Goal: Task Accomplishment & Management: Complete application form

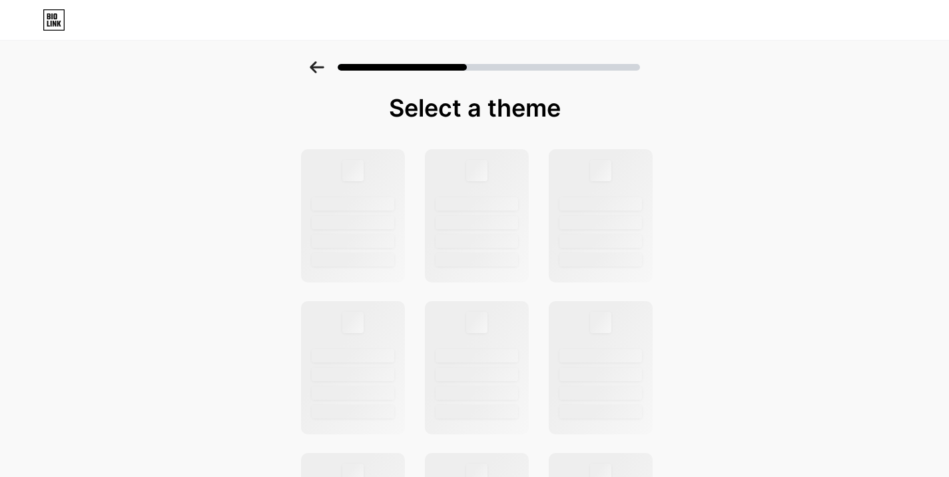
click at [324, 67] on icon at bounding box center [317, 67] width 14 height 12
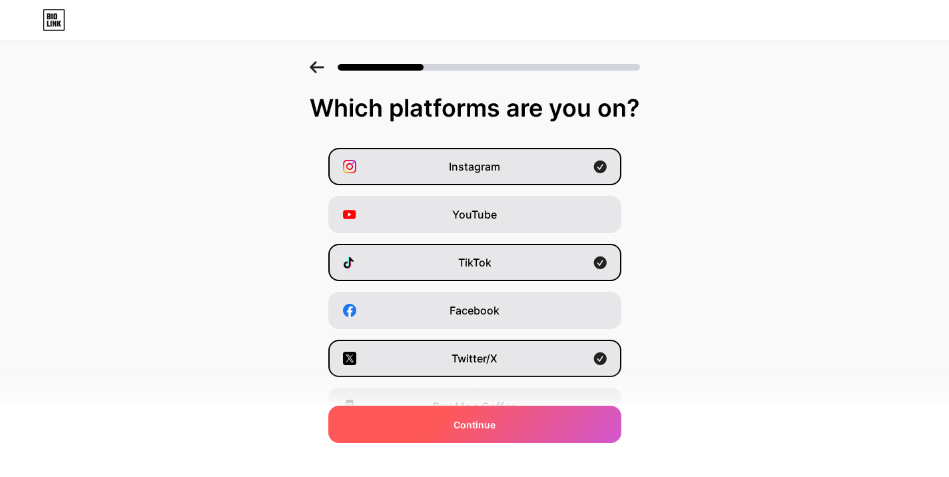
click at [495, 426] on span "Continue" at bounding box center [475, 425] width 42 height 14
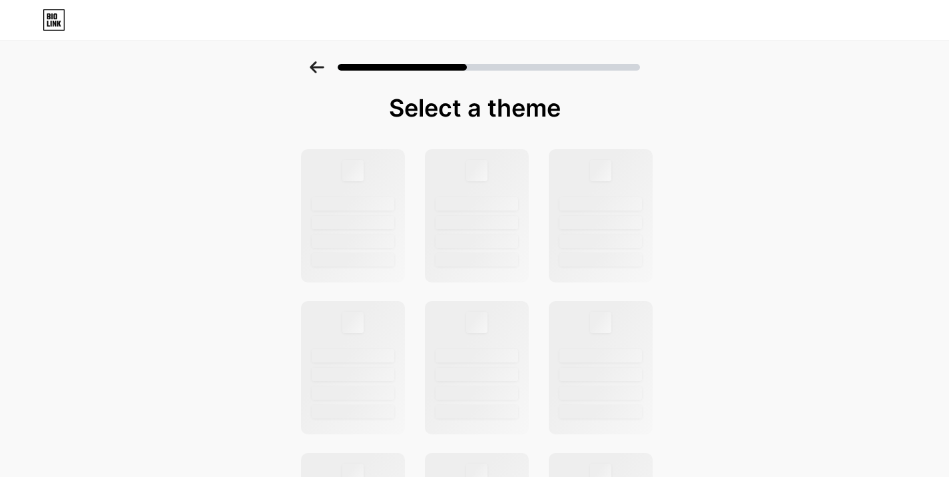
click at [321, 68] on icon at bounding box center [317, 67] width 15 height 12
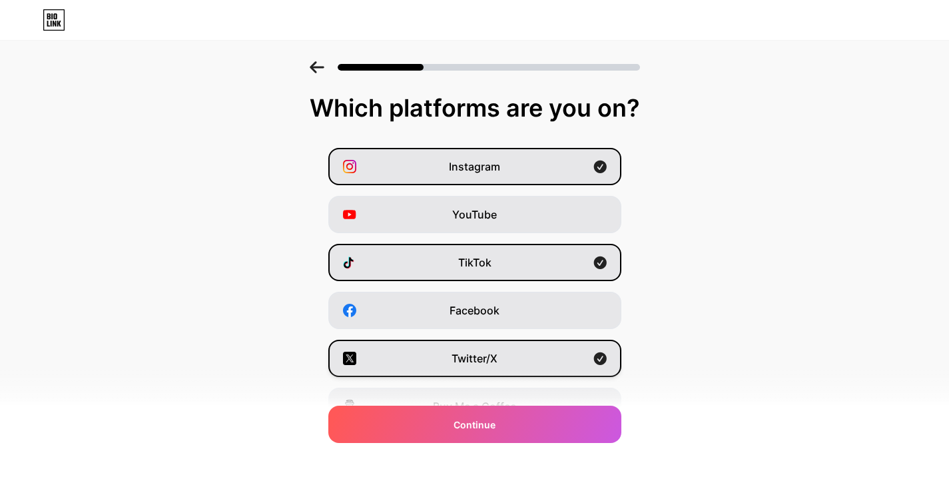
click at [462, 363] on span "Twitter/X" at bounding box center [475, 358] width 46 height 16
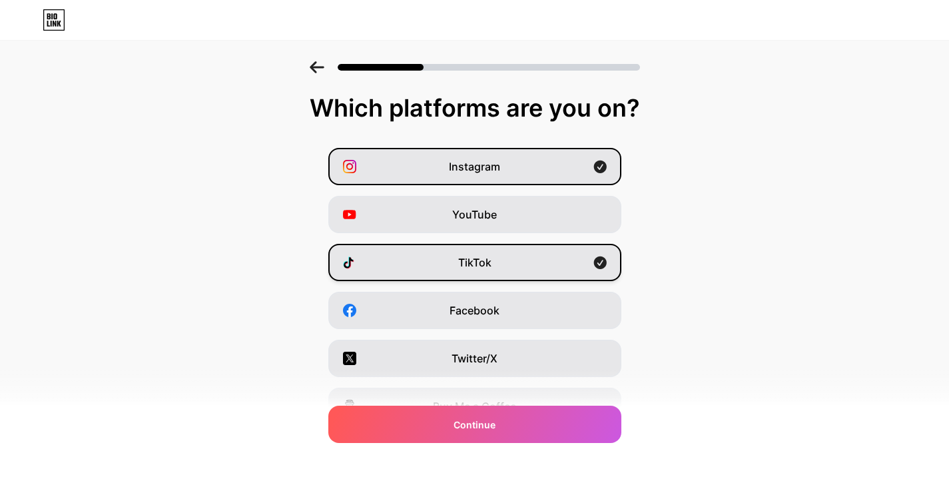
click at [440, 262] on div "TikTok" at bounding box center [474, 262] width 293 height 37
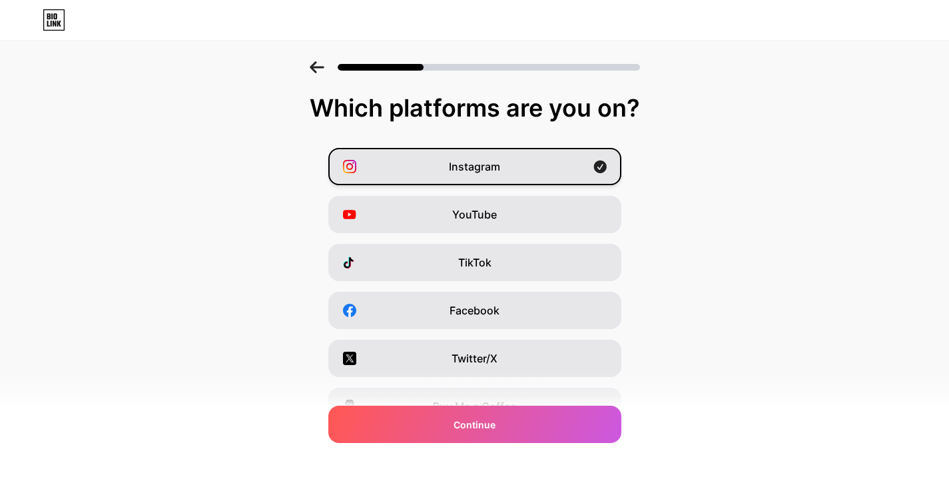
click at [434, 164] on div "Instagram" at bounding box center [474, 166] width 293 height 37
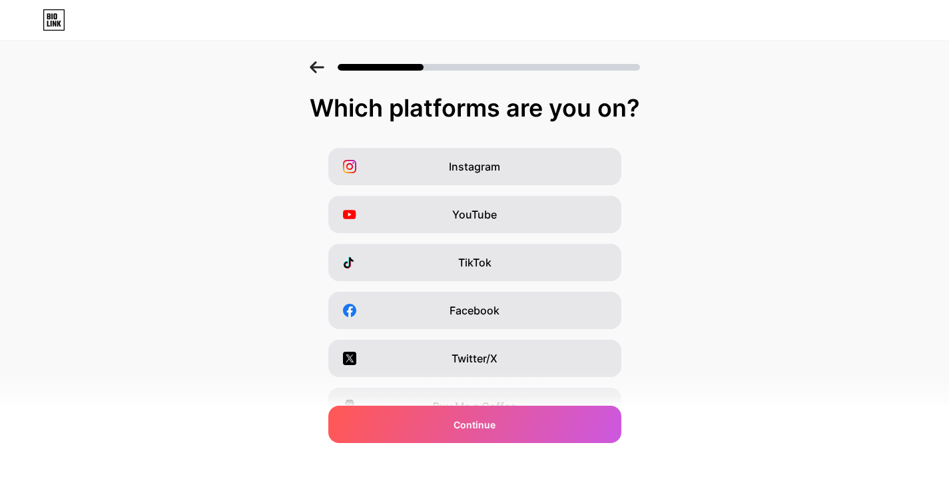
scroll to position [164, 0]
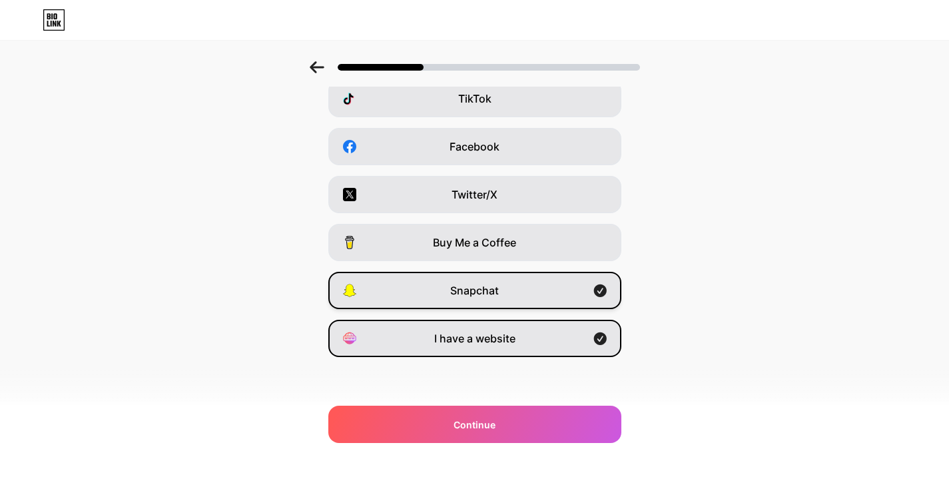
click at [460, 299] on div "Snapchat" at bounding box center [474, 290] width 293 height 37
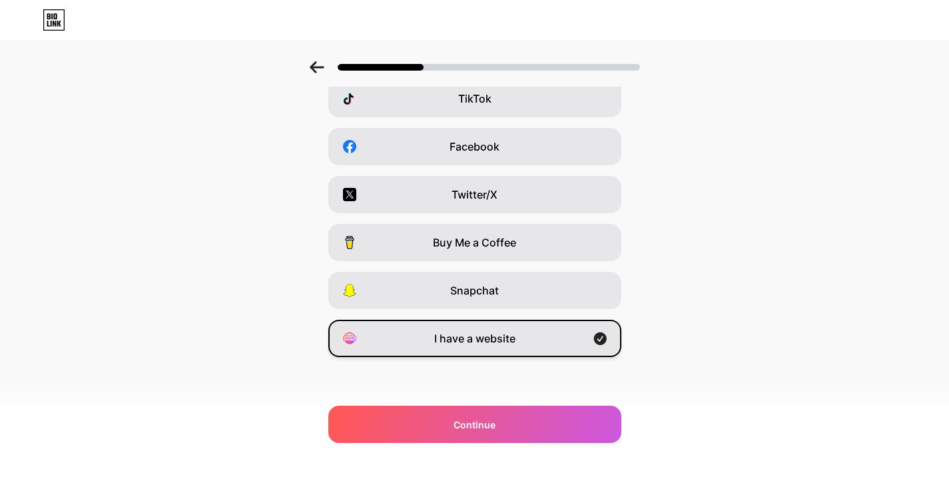
click at [465, 334] on span "I have a website" at bounding box center [474, 338] width 81 height 16
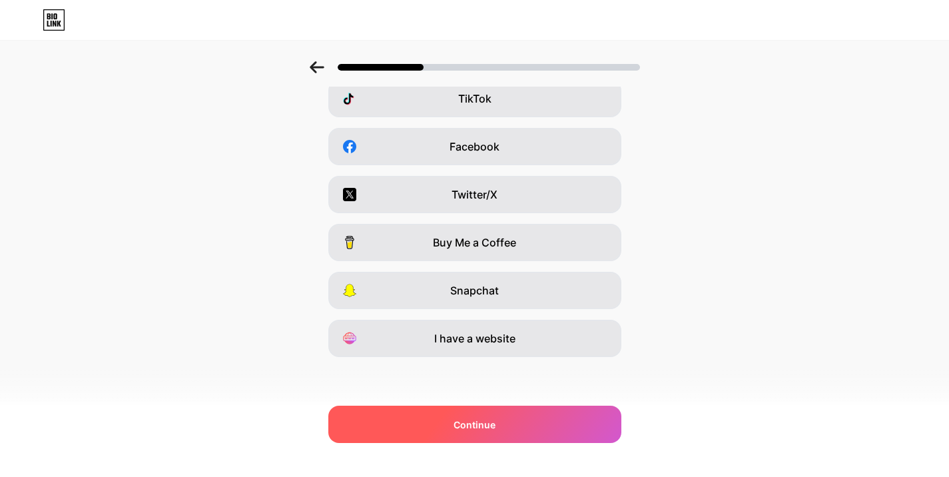
click at [472, 430] on span "Continue" at bounding box center [475, 425] width 42 height 14
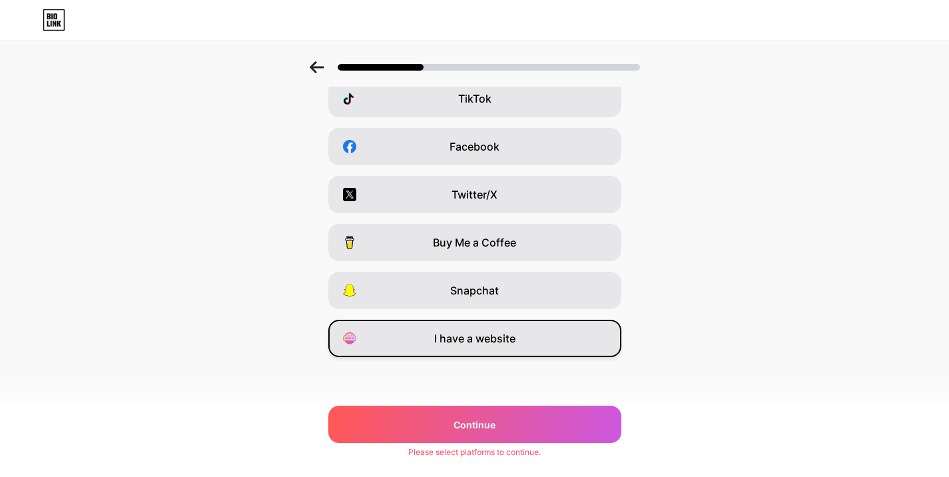
click at [468, 336] on span "I have a website" at bounding box center [474, 338] width 81 height 16
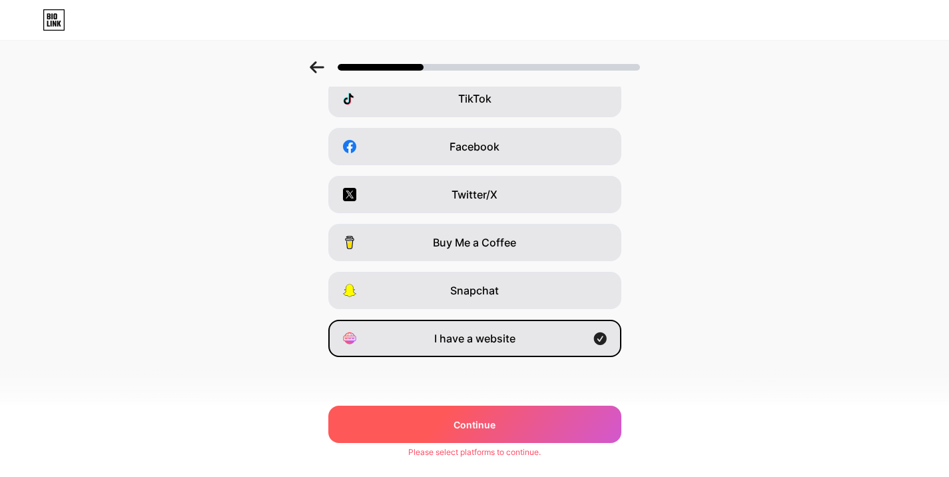
click at [495, 421] on span "Continue" at bounding box center [475, 425] width 42 height 14
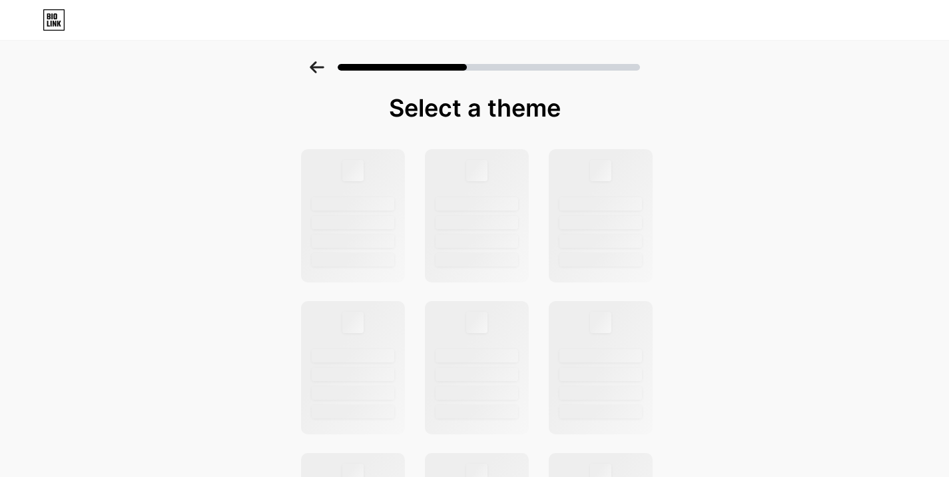
click at [330, 65] on div at bounding box center [475, 67] width 330 height 12
click at [300, 69] on div at bounding box center [474, 63] width 949 height 47
click at [314, 67] on icon at bounding box center [317, 67] width 15 height 12
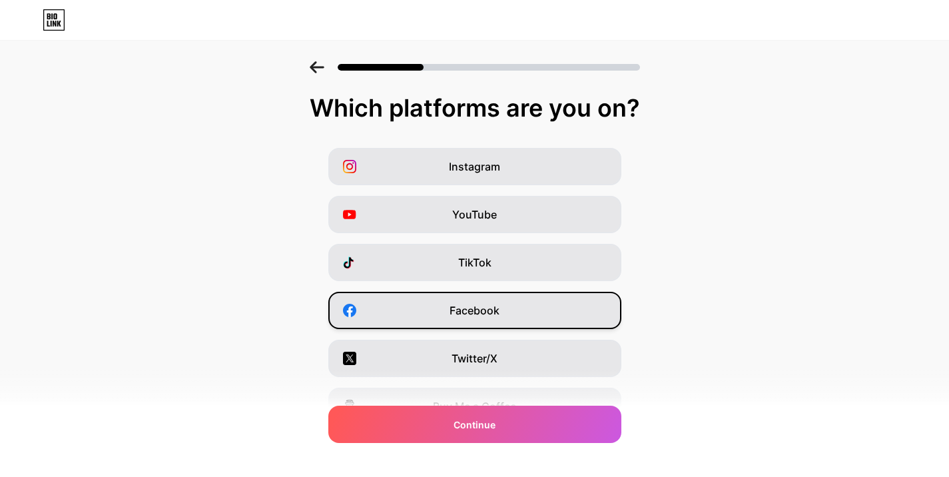
scroll to position [164, 0]
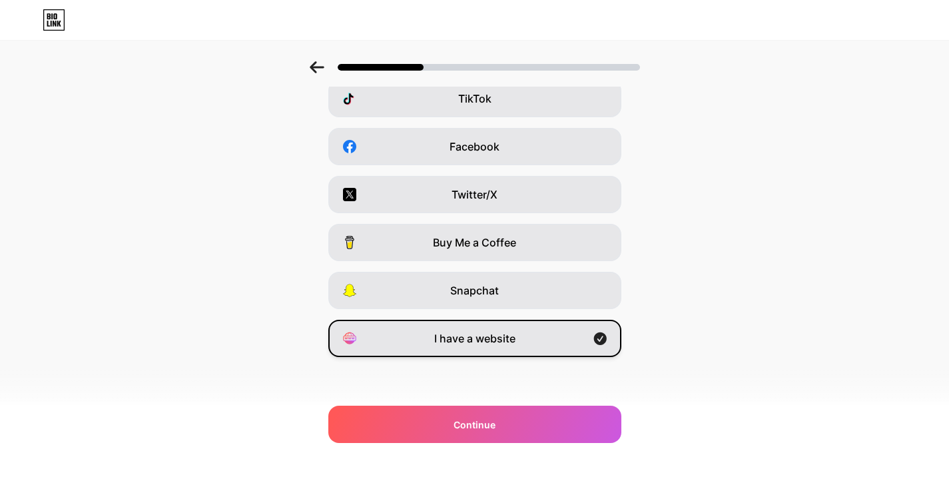
click at [433, 348] on div "I have a website" at bounding box center [474, 338] width 293 height 37
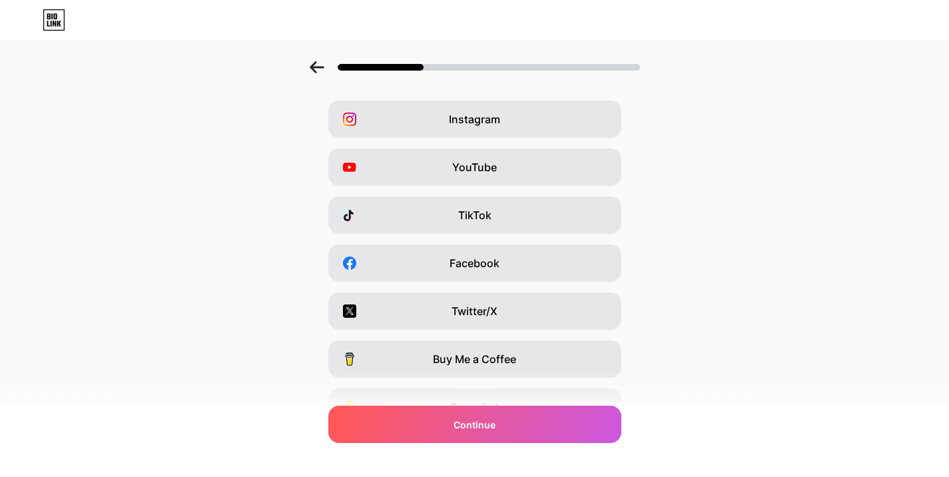
scroll to position [0, 0]
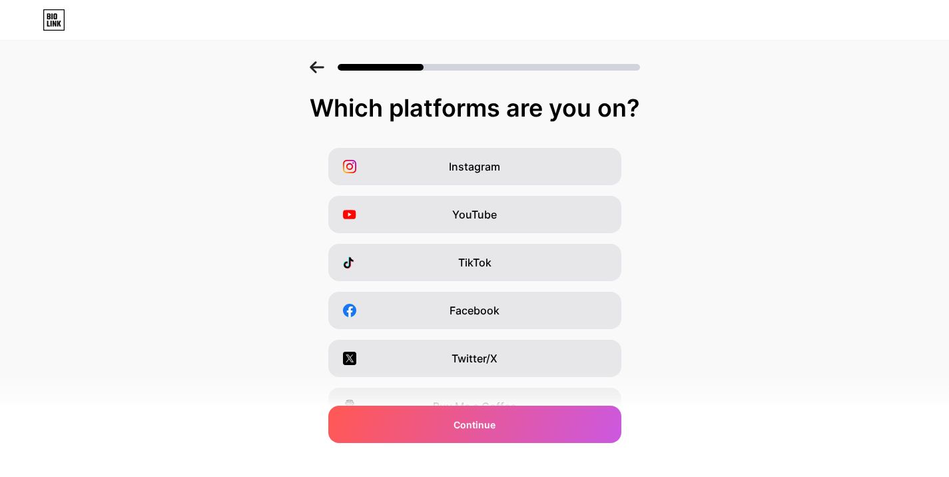
click at [317, 71] on icon at bounding box center [317, 67] width 15 height 12
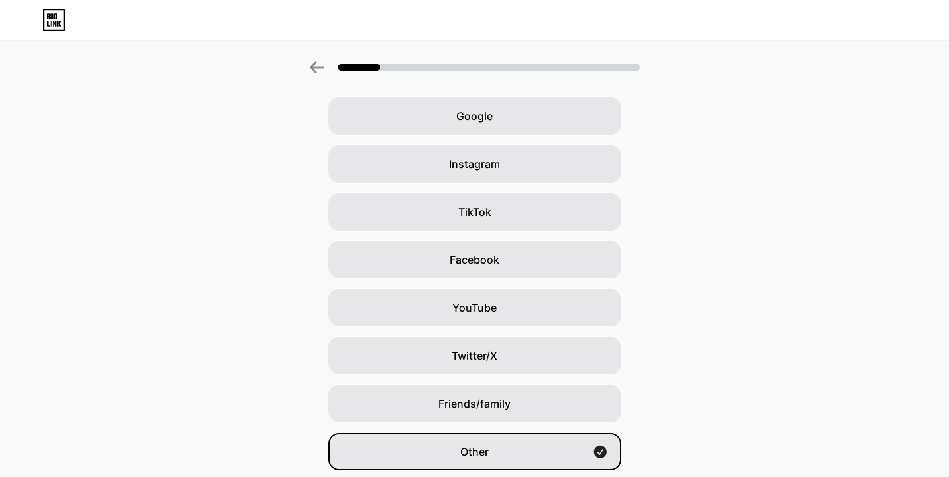
scroll to position [97, 0]
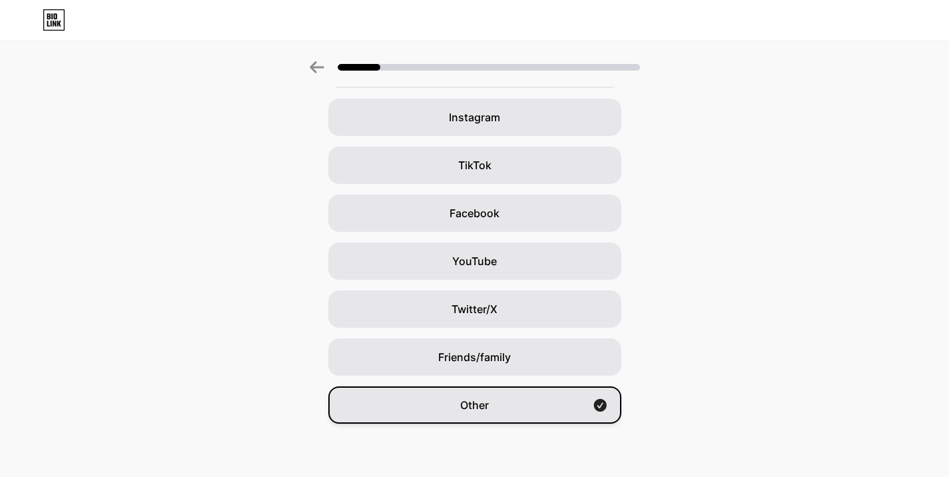
click at [600, 393] on div "Other" at bounding box center [474, 404] width 293 height 37
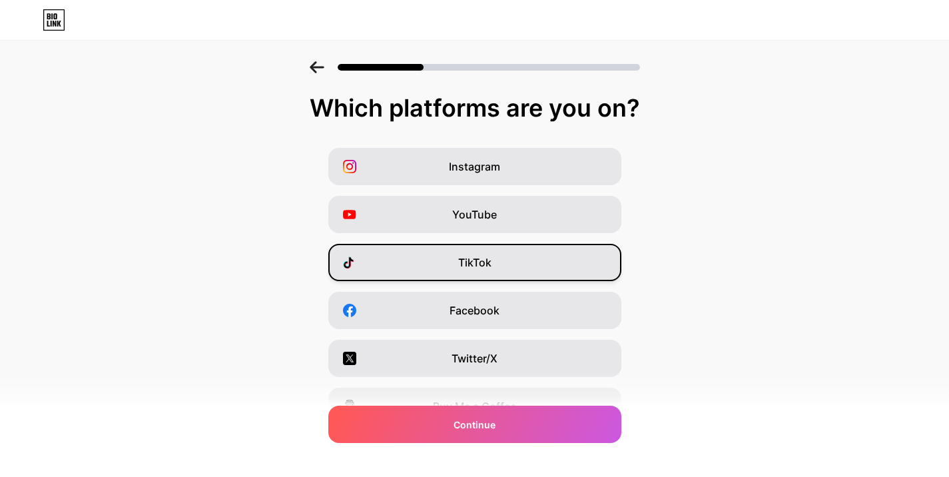
click at [436, 274] on div "TikTok" at bounding box center [474, 262] width 293 height 37
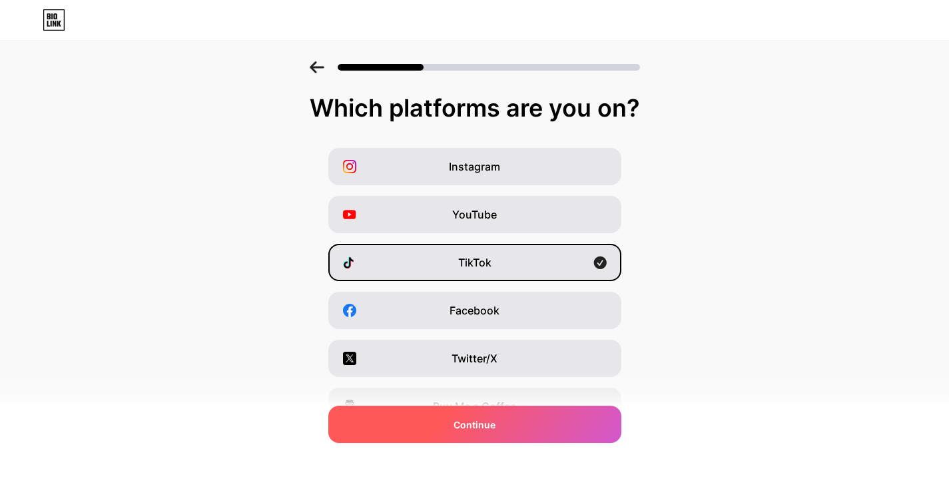
click at [466, 424] on span "Continue" at bounding box center [475, 425] width 42 height 14
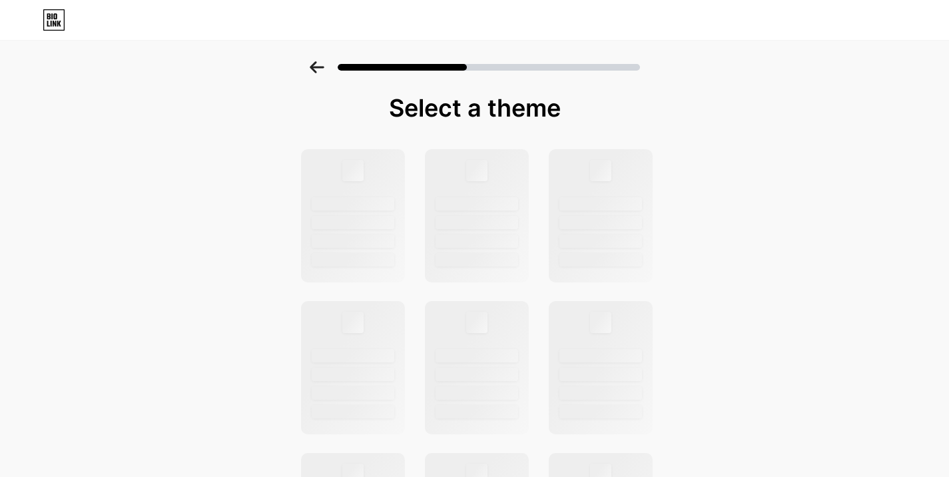
click at [316, 65] on icon at bounding box center [317, 67] width 15 height 12
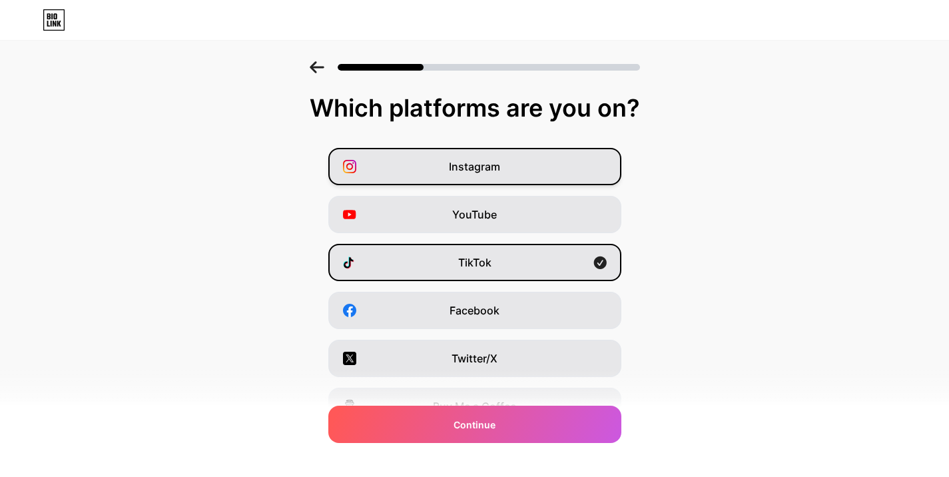
click at [411, 160] on div "Instagram" at bounding box center [474, 166] width 293 height 37
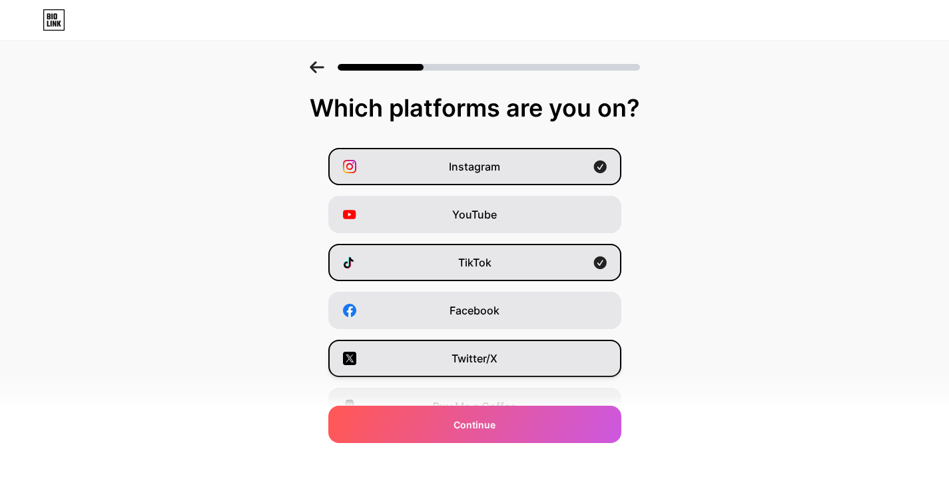
click at [424, 349] on div "Twitter/X" at bounding box center [474, 358] width 293 height 37
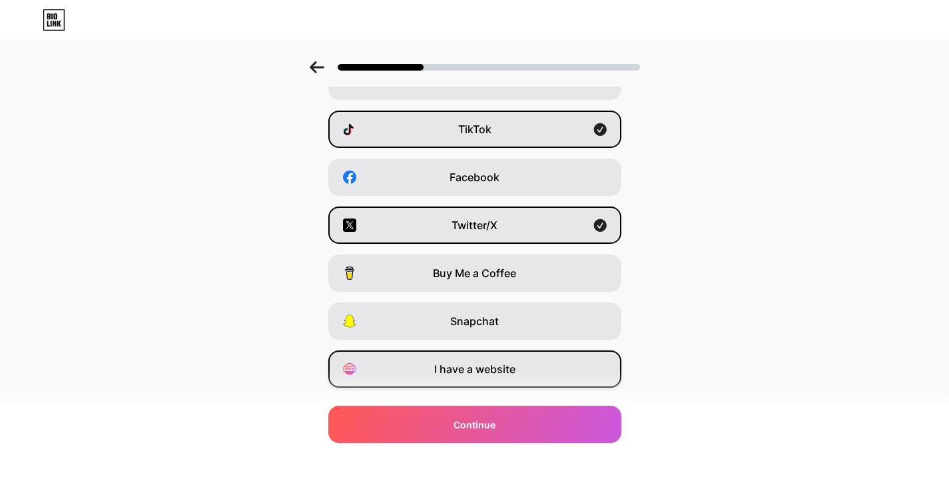
click at [433, 366] on div "I have a website" at bounding box center [474, 368] width 293 height 37
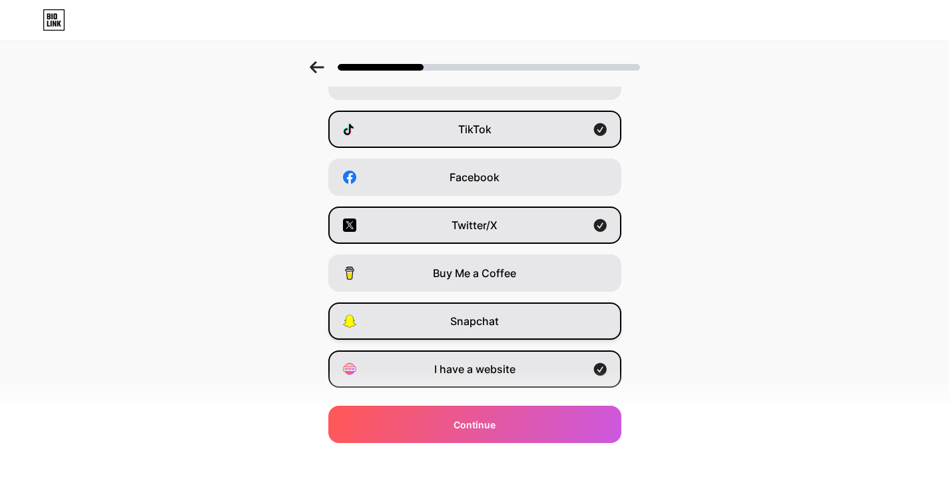
click at [460, 326] on span "Snapchat" at bounding box center [474, 321] width 49 height 16
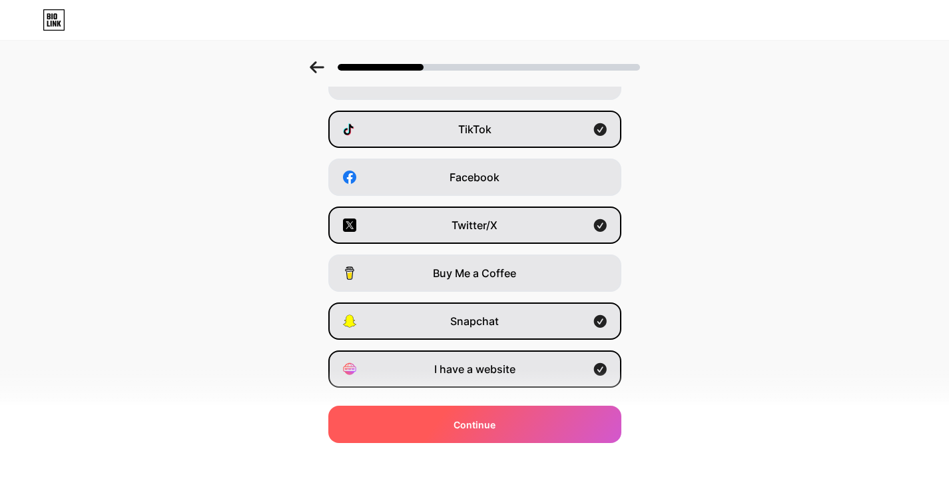
click at [460, 419] on span "Continue" at bounding box center [475, 425] width 42 height 14
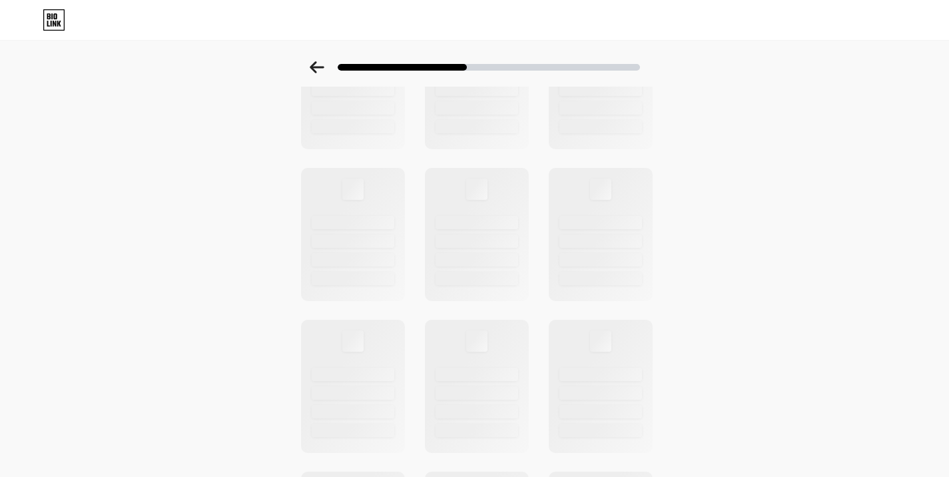
scroll to position [0, 0]
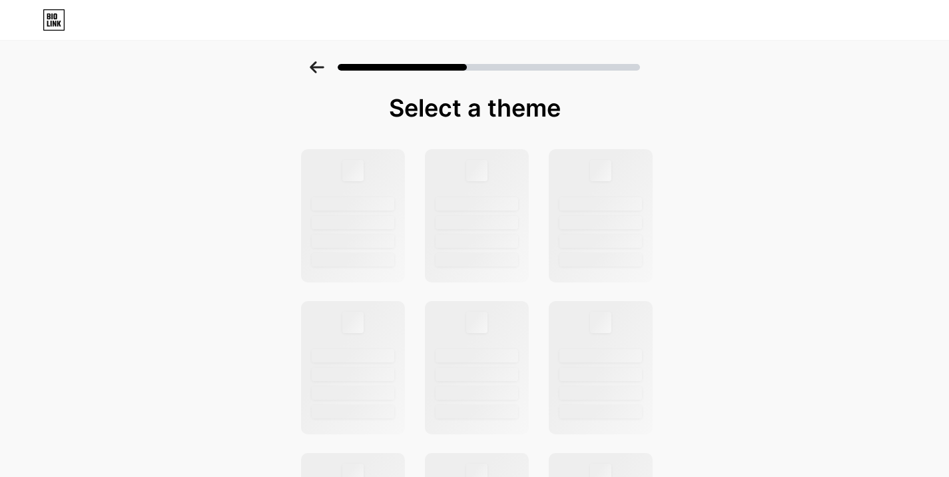
click at [57, 21] on icon at bounding box center [54, 19] width 23 height 21
